Goal: Task Accomplishment & Management: Use online tool/utility

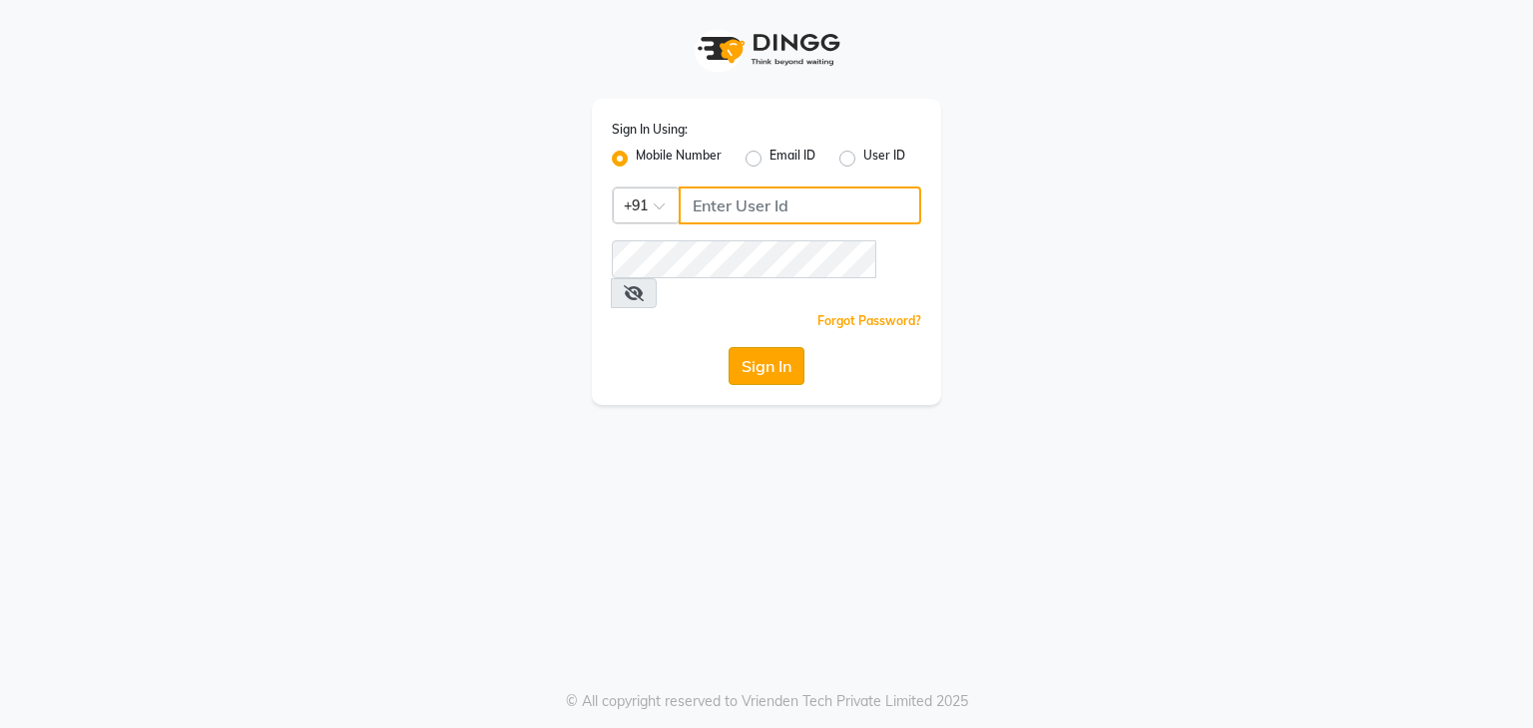
type input "9930388551"
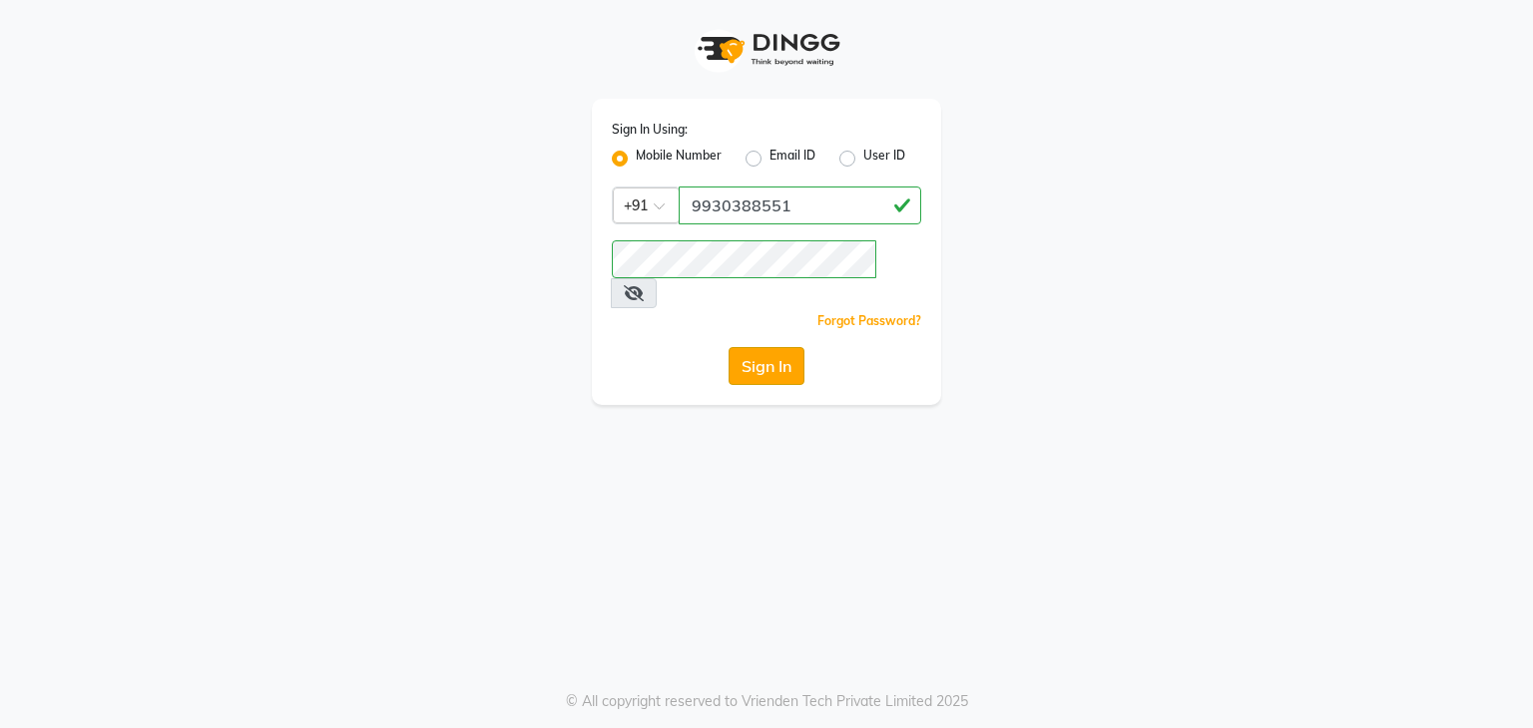
click at [752, 347] on button "Sign In" at bounding box center [766, 366] width 76 height 38
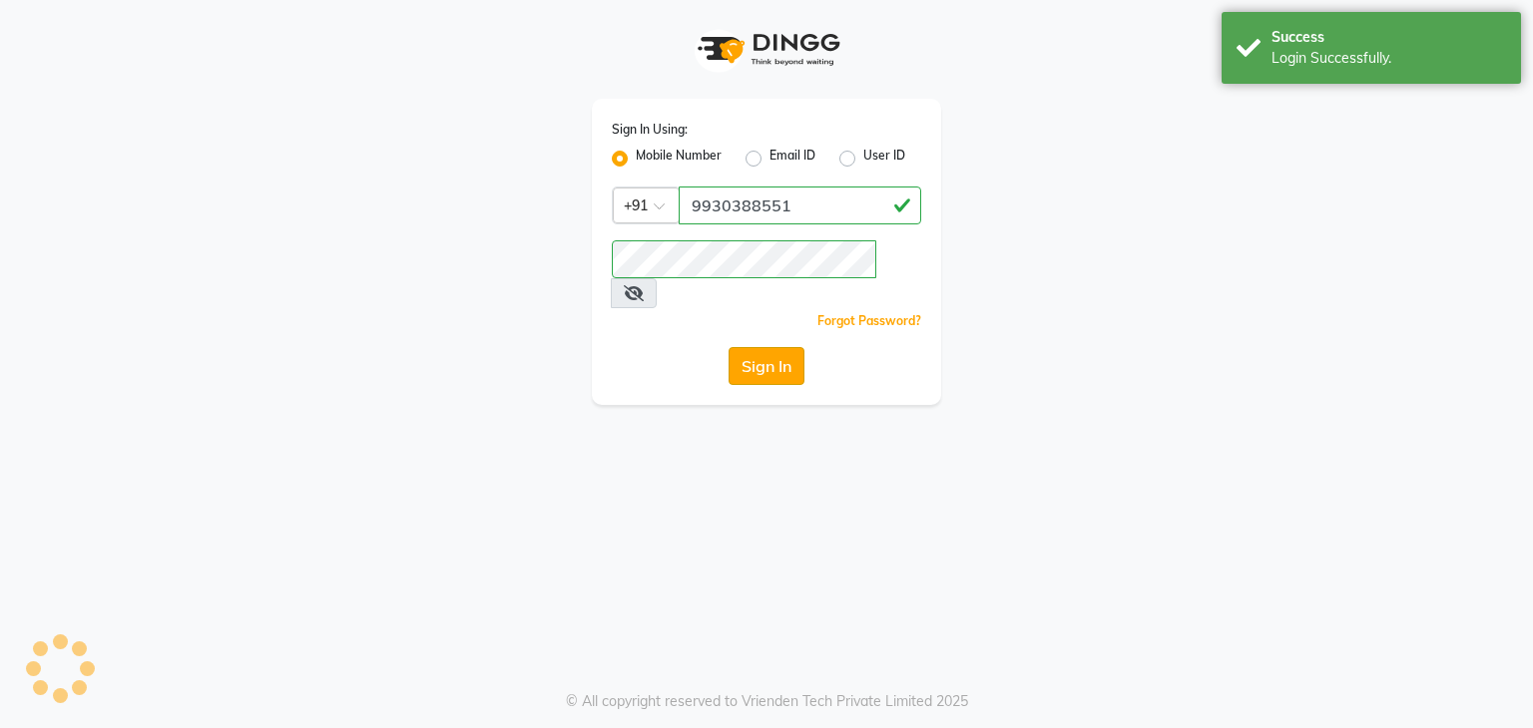
select select "service"
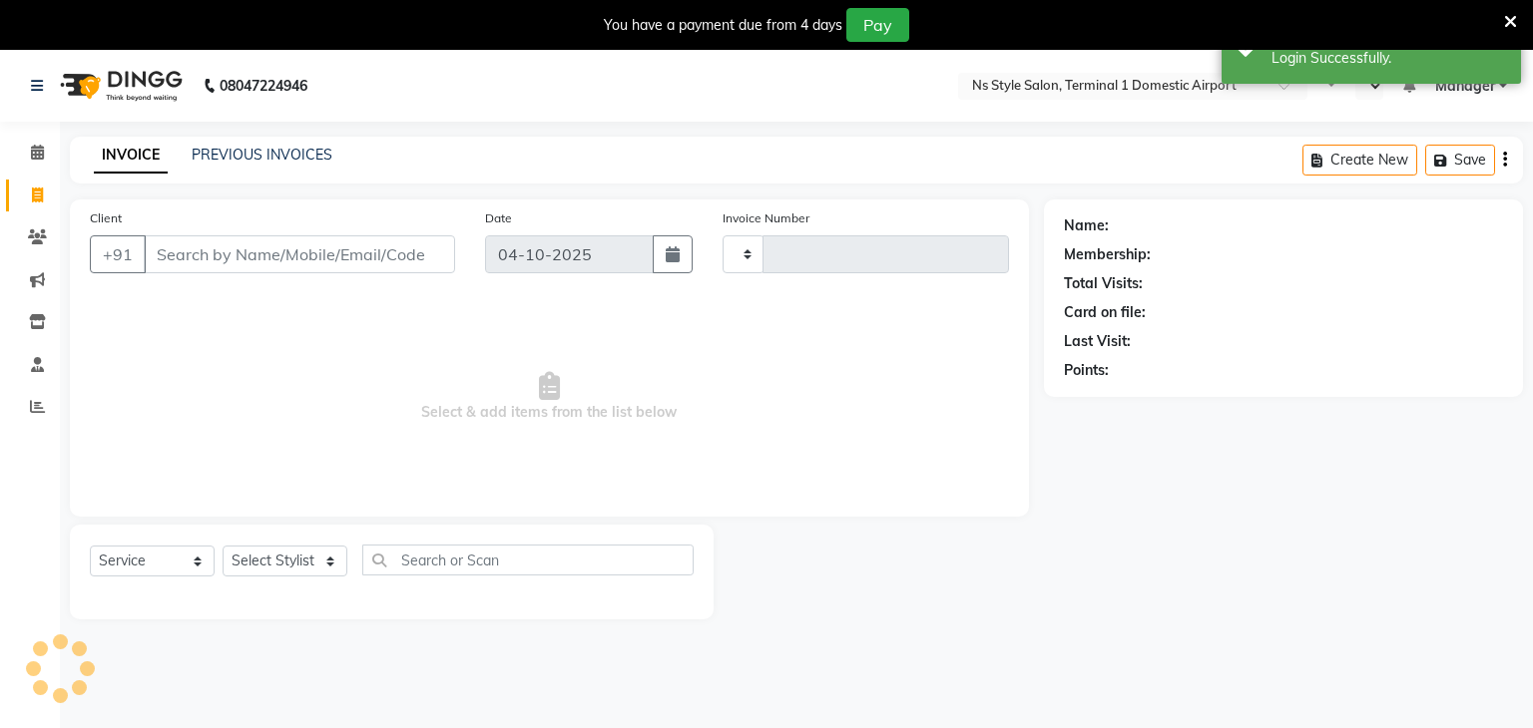
type input "1655"
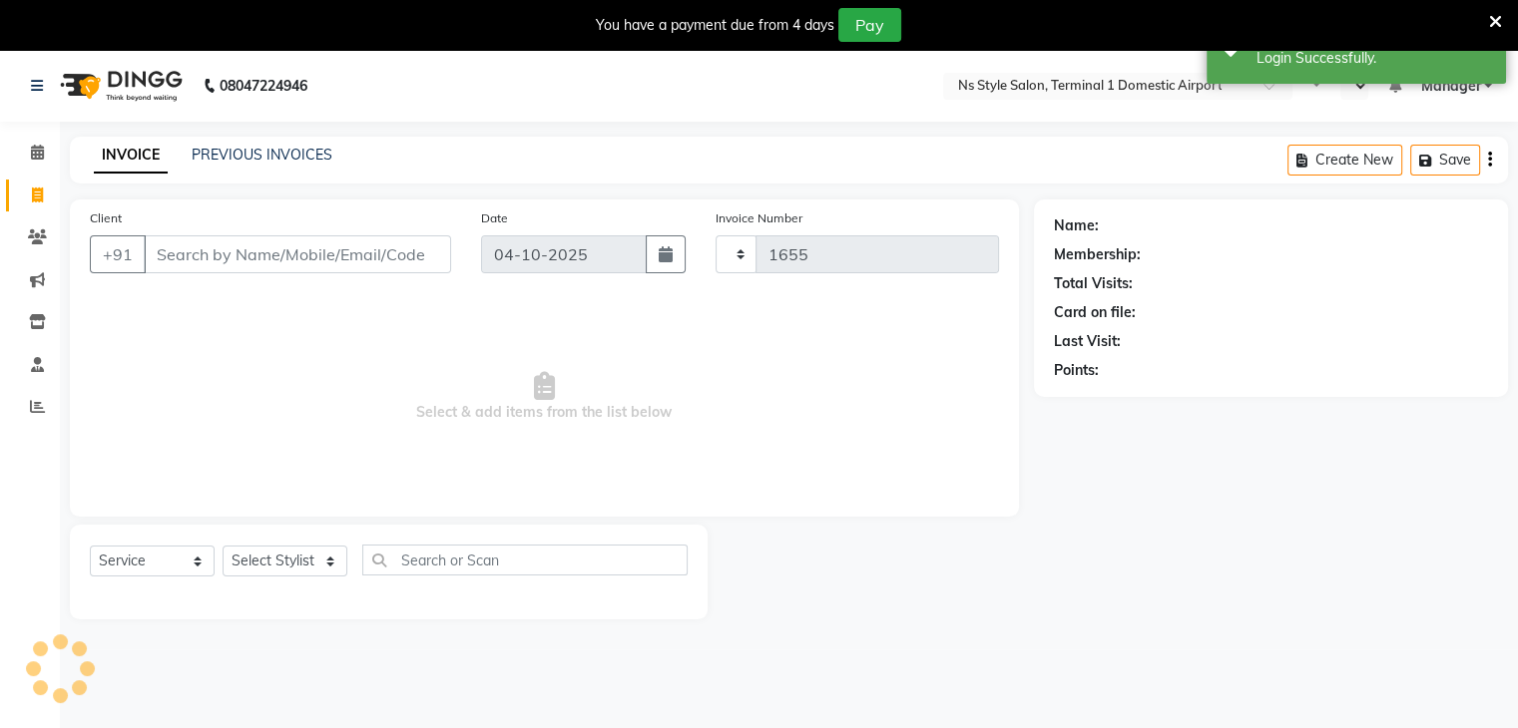
select select "en"
select select "5659"
click at [237, 150] on link "PREVIOUS INVOICES" at bounding box center [262, 155] width 141 height 18
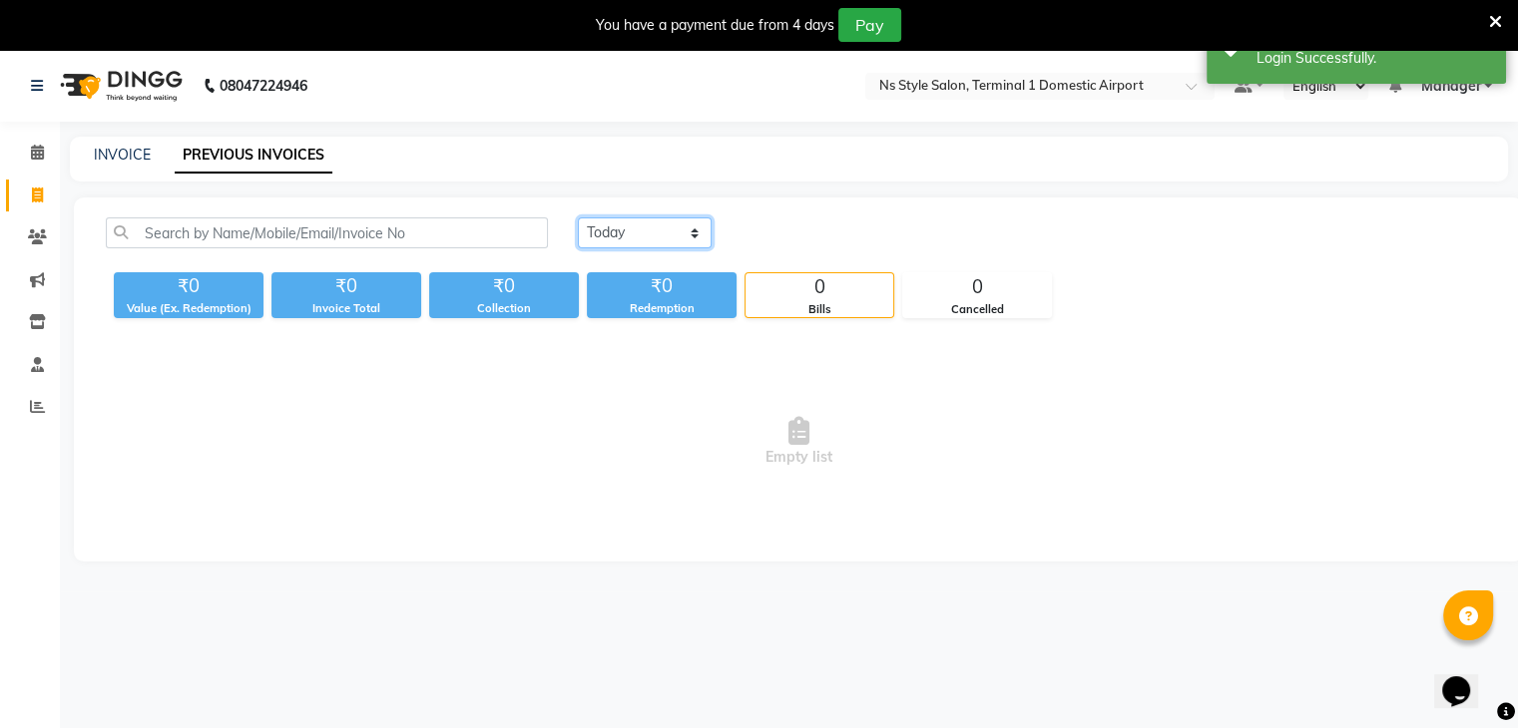
click at [652, 225] on select "[DATE] [DATE] Custom Range" at bounding box center [645, 233] width 134 height 31
select select "yesterday"
click at [578, 218] on select "[DATE] [DATE] Custom Range" at bounding box center [645, 233] width 134 height 31
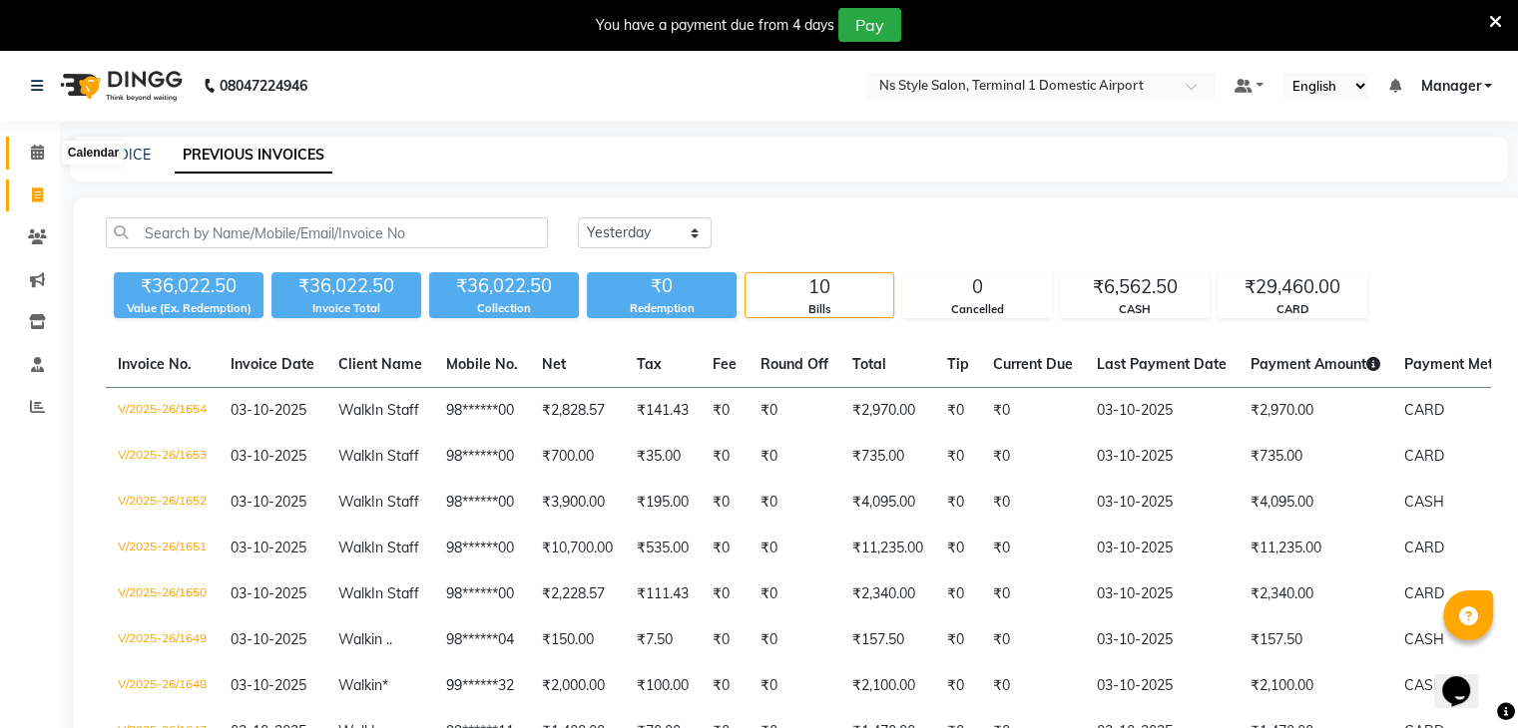
click at [30, 142] on span at bounding box center [37, 153] width 35 height 23
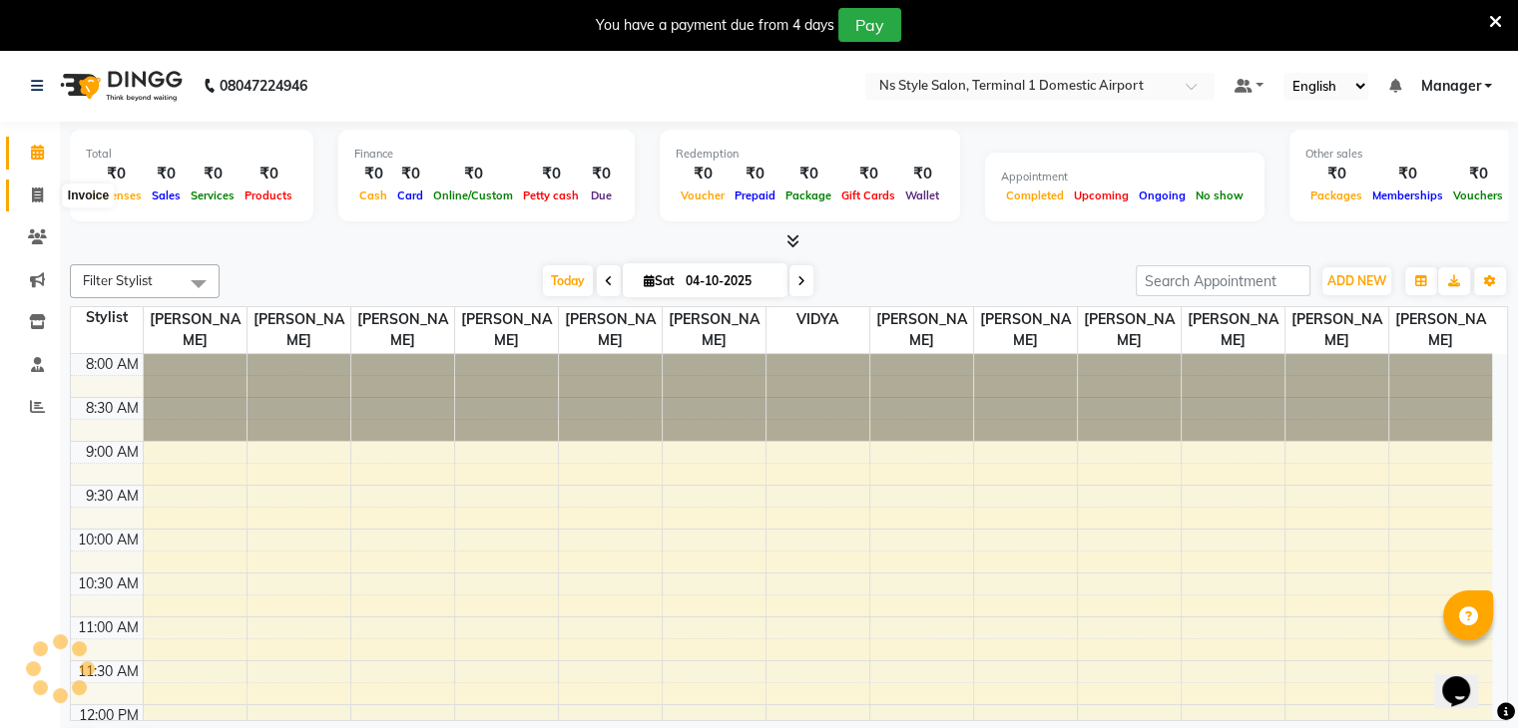
click at [37, 205] on span at bounding box center [37, 196] width 35 height 23
select select "5659"
select select "service"
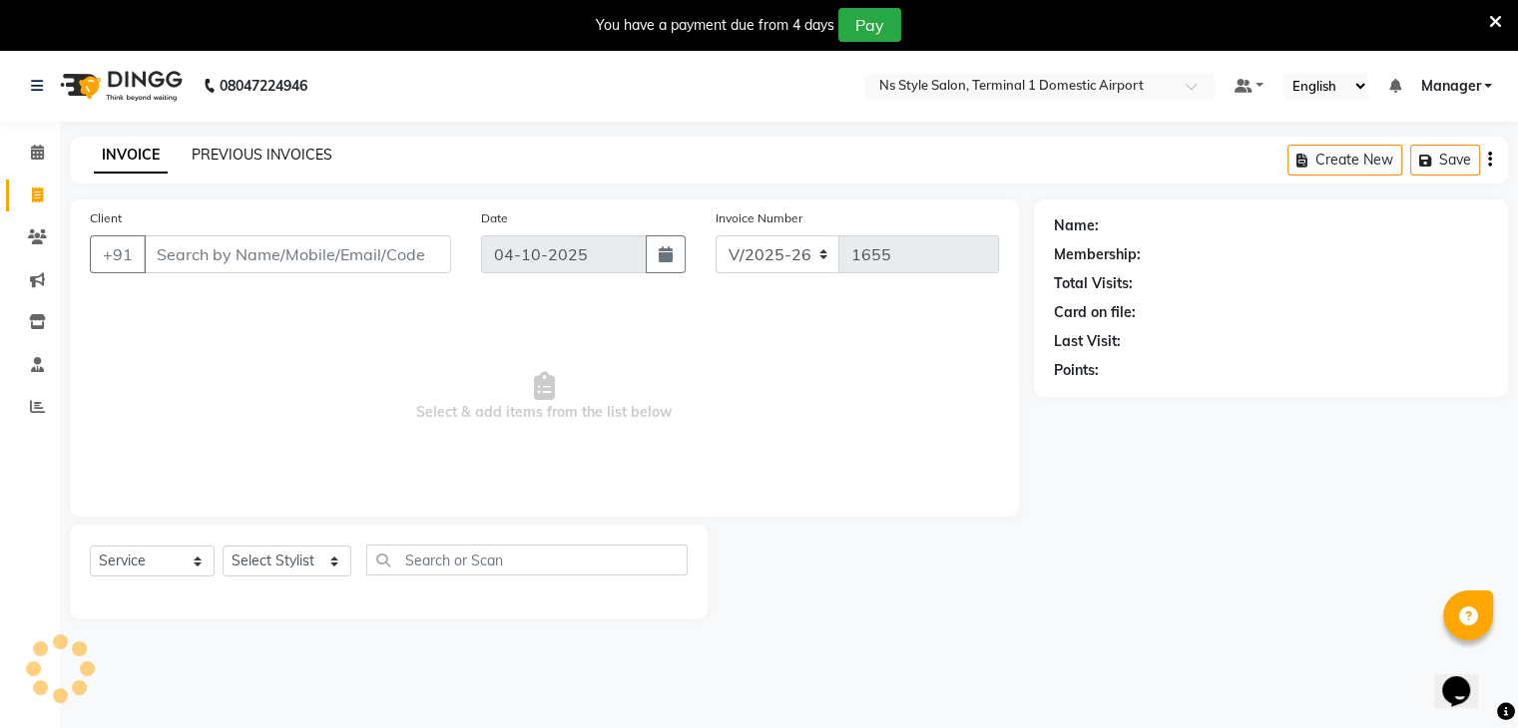
click at [243, 148] on link "PREVIOUS INVOICES" at bounding box center [262, 155] width 141 height 18
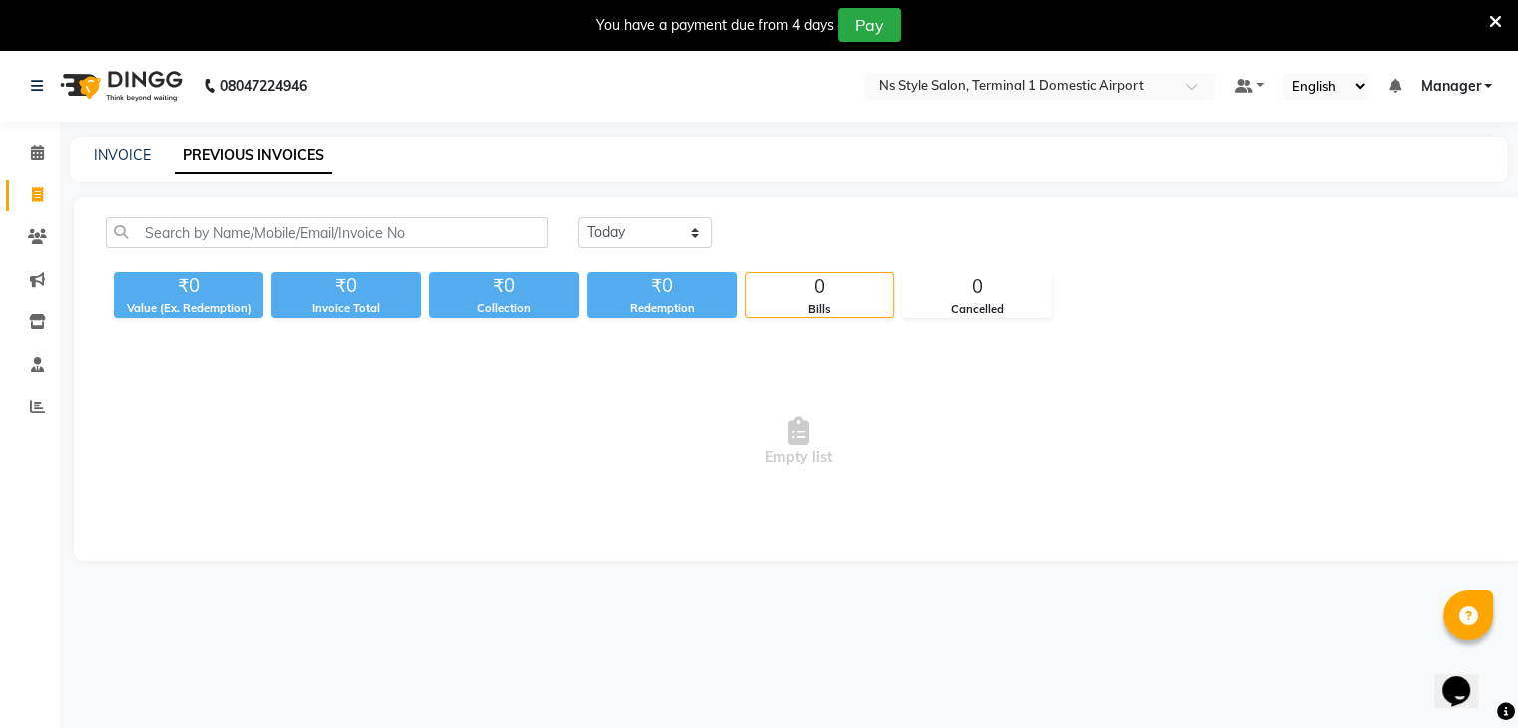
click at [368, 554] on div "[DATE] [DATE] Custom Range ₹0 Value (Ex. Redemption) ₹0 Invoice Total ₹0 Collec…" at bounding box center [798, 380] width 1449 height 364
